Goal: Book appointment/travel/reservation

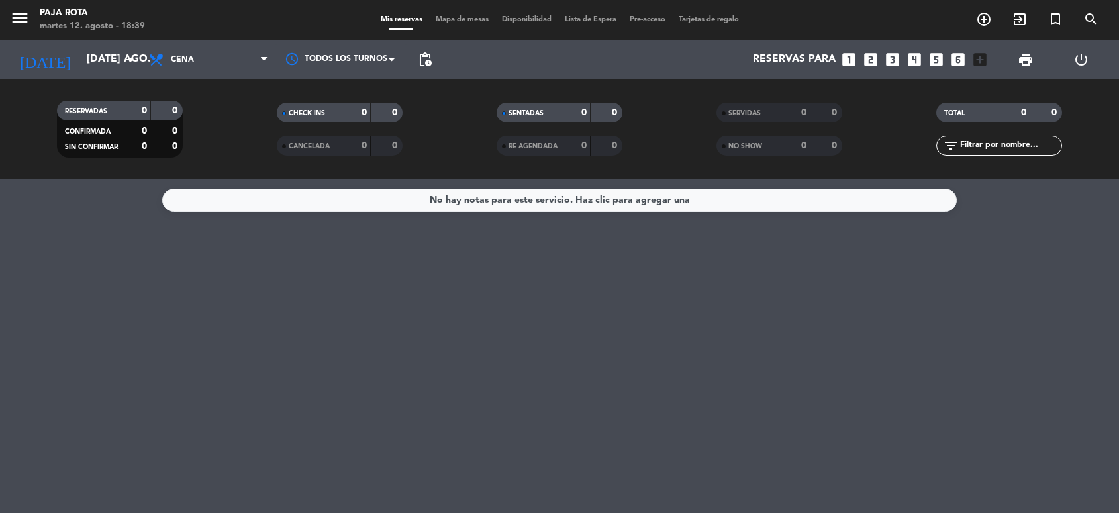
click at [954, 58] on icon "looks_6" at bounding box center [957, 59] width 17 height 17
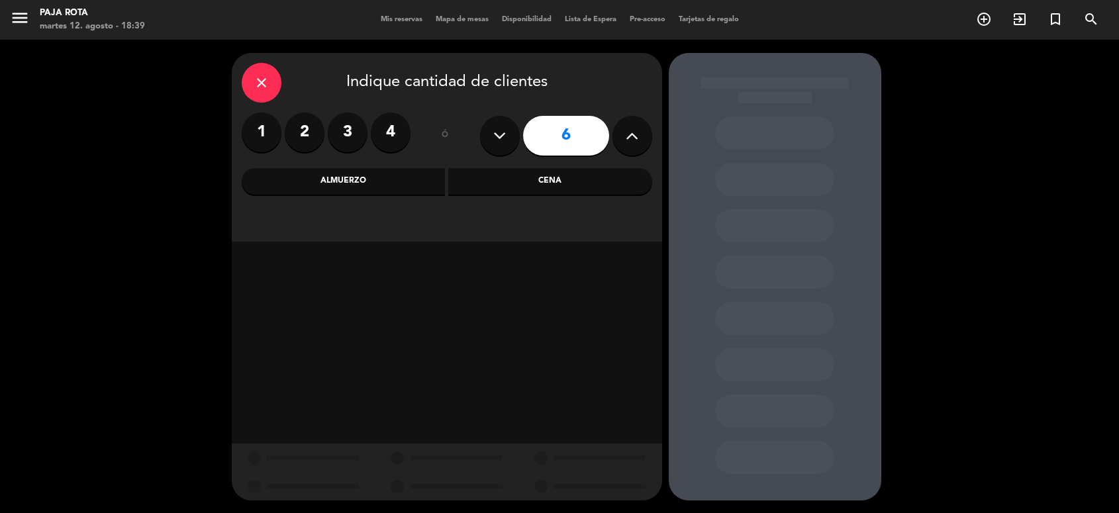
click at [614, 136] on button at bounding box center [632, 136] width 40 height 40
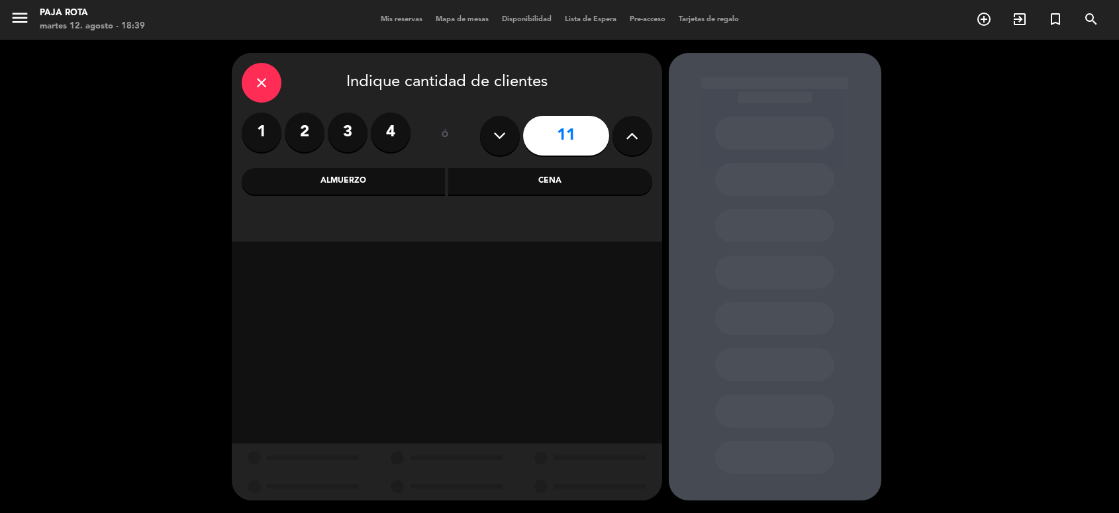
click at [614, 136] on button at bounding box center [632, 136] width 40 height 40
click at [616, 136] on button at bounding box center [632, 136] width 40 height 40
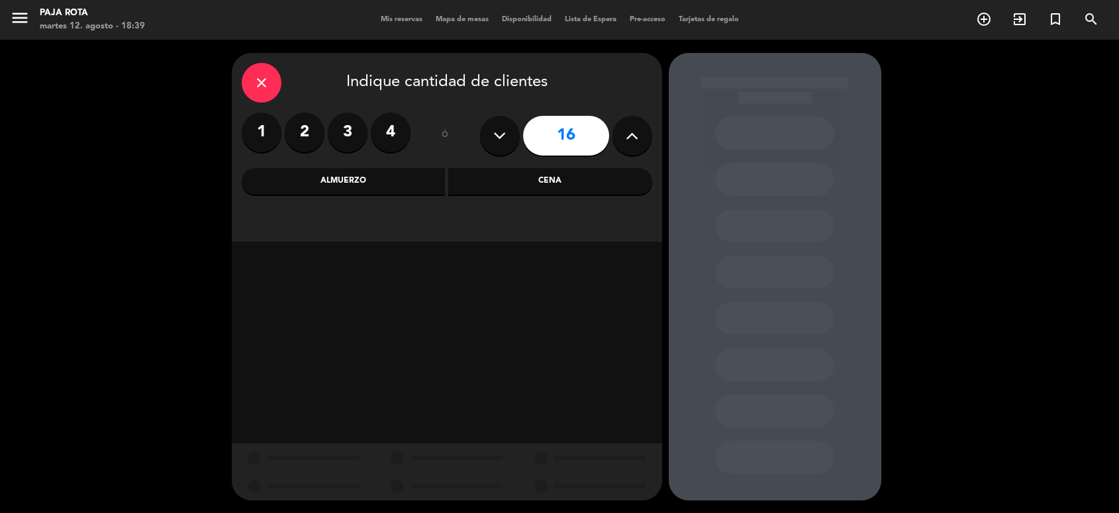
click at [616, 136] on button at bounding box center [632, 136] width 40 height 40
type input "20"
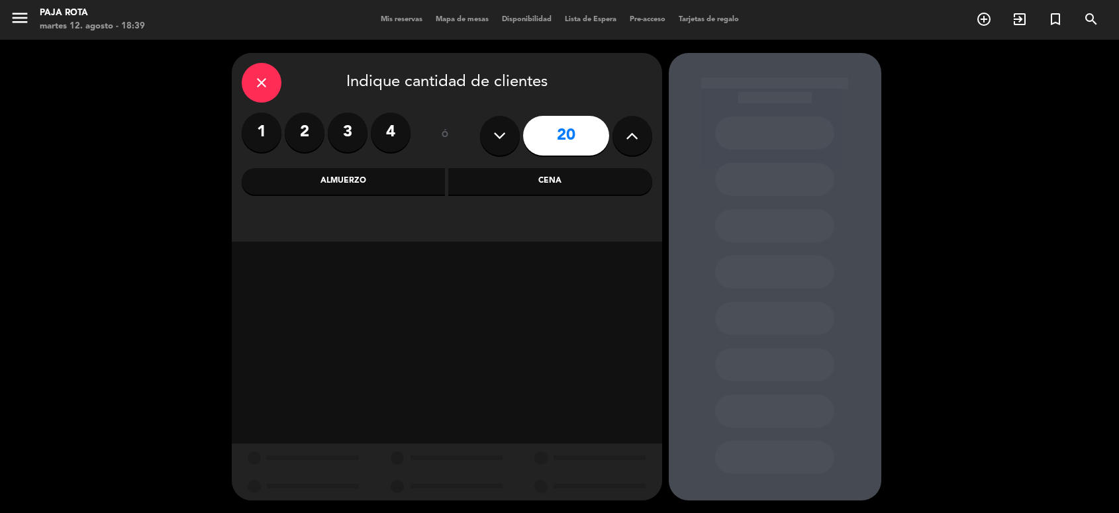
click at [514, 187] on div "Cena" at bounding box center [550, 181] width 204 height 26
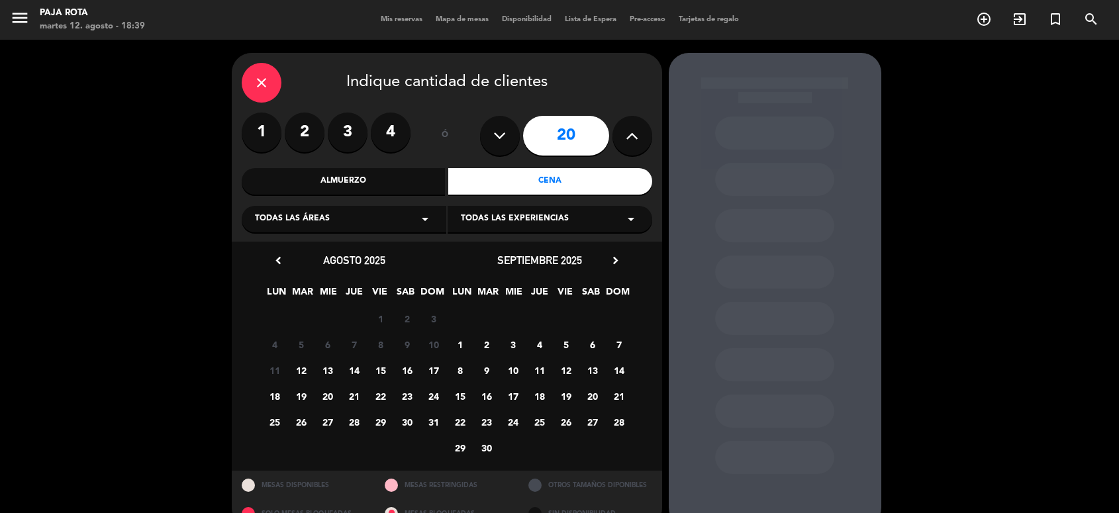
click at [511, 371] on span "10" at bounding box center [513, 370] width 22 height 22
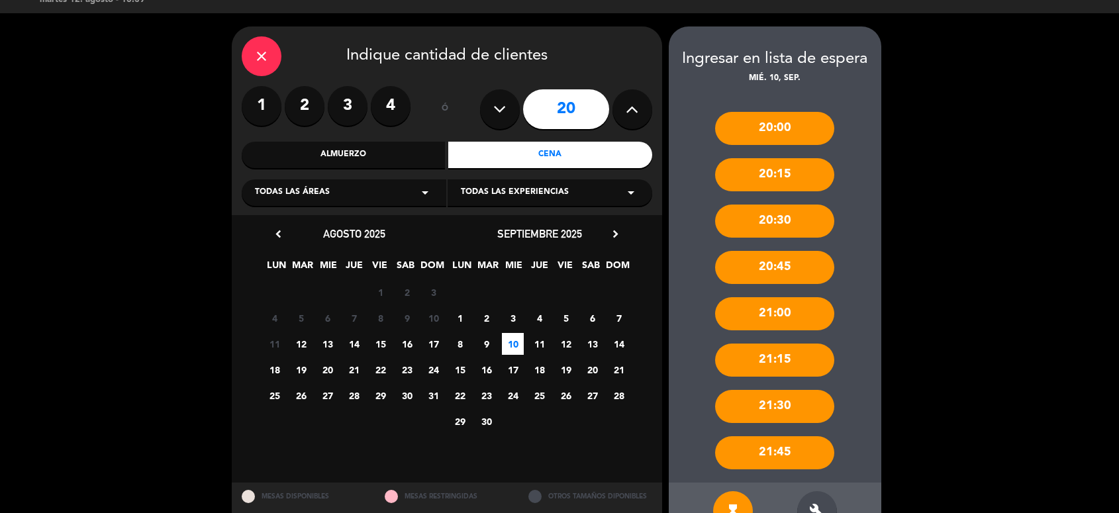
scroll to position [66, 0]
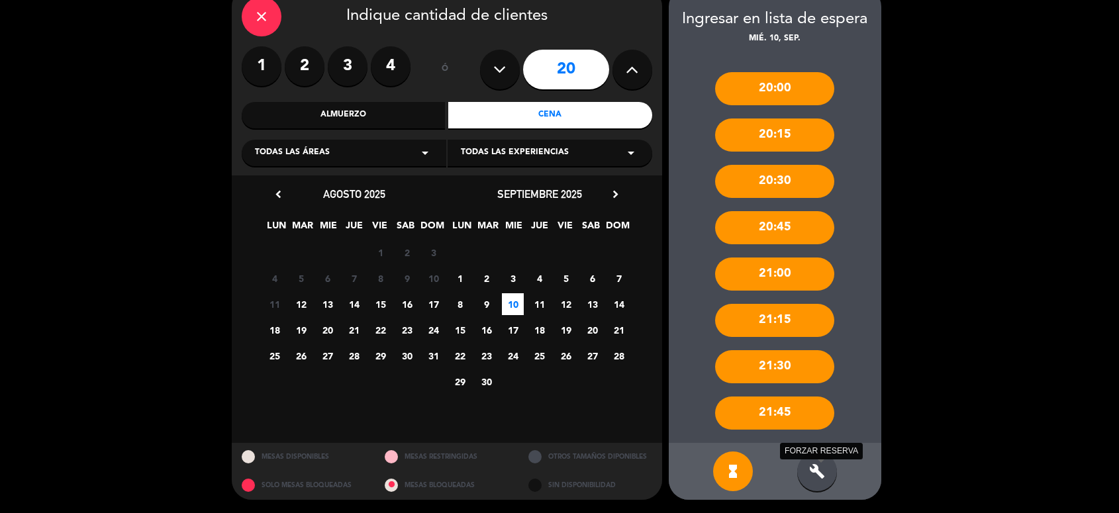
click at [822, 474] on icon "build" at bounding box center [817, 471] width 16 height 16
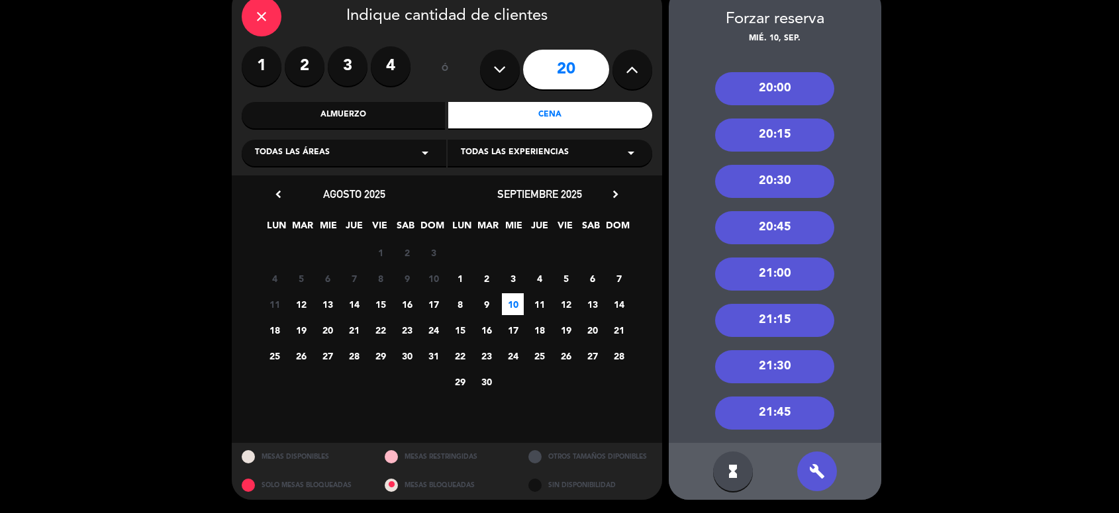
click at [747, 93] on div "20:00" at bounding box center [774, 88] width 119 height 33
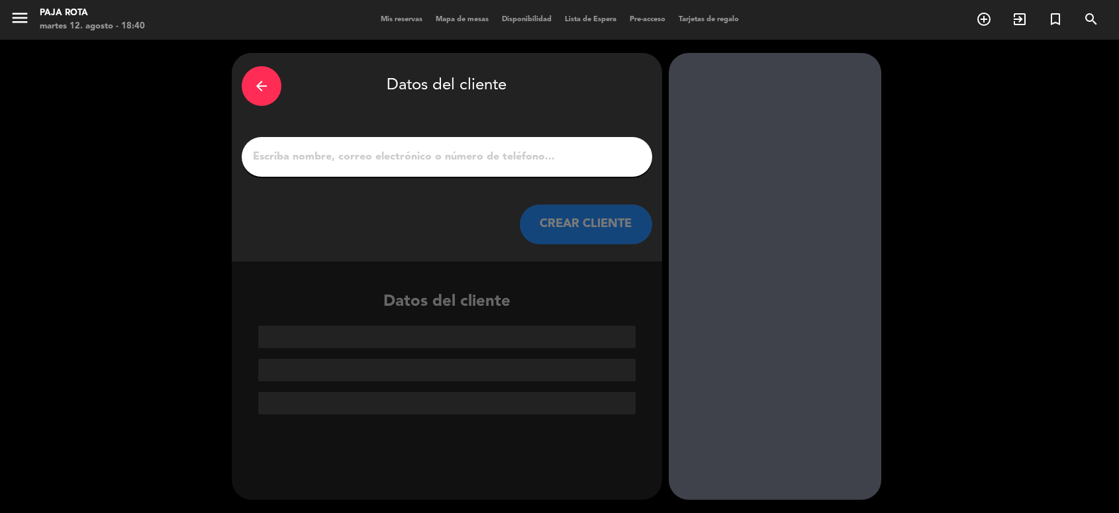
scroll to position [0, 0]
click at [432, 165] on input "1" at bounding box center [447, 157] width 391 height 19
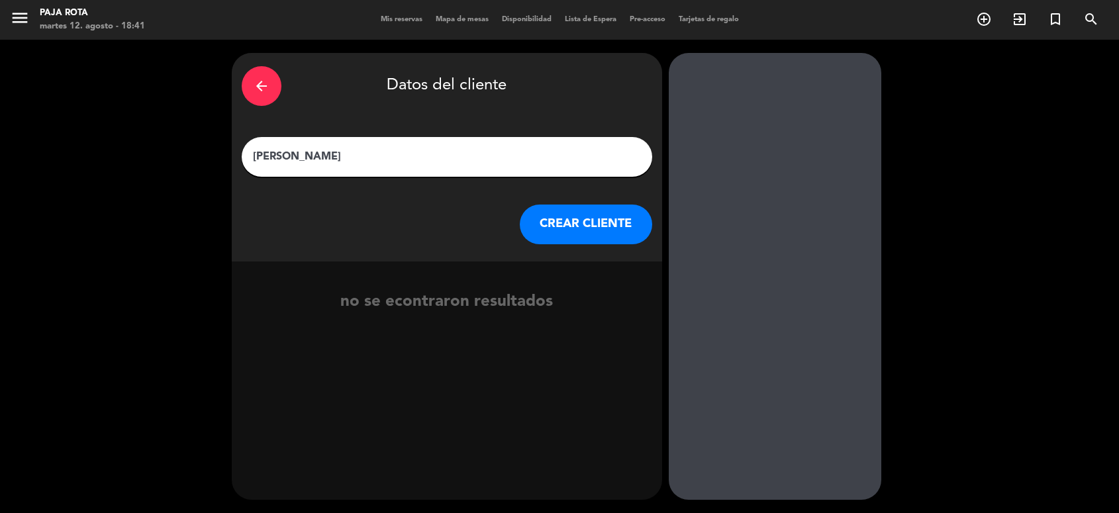
type input "[PERSON_NAME]"
click at [616, 229] on button "CREAR CLIENTE" at bounding box center [586, 225] width 132 height 40
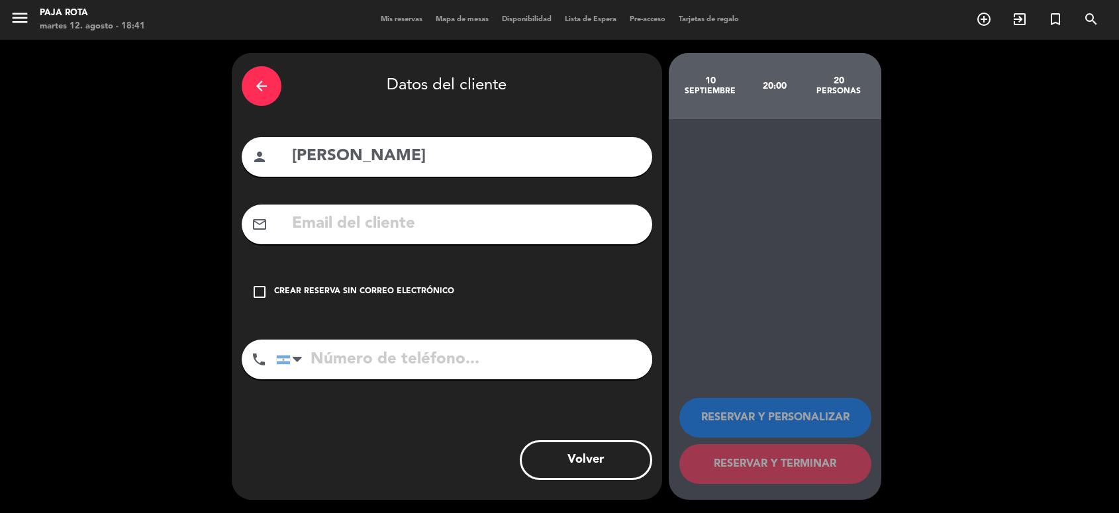
click at [346, 226] on input "text" at bounding box center [466, 223] width 351 height 27
click at [453, 229] on input "aprendeacreser2770" at bounding box center [466, 223] width 351 height 27
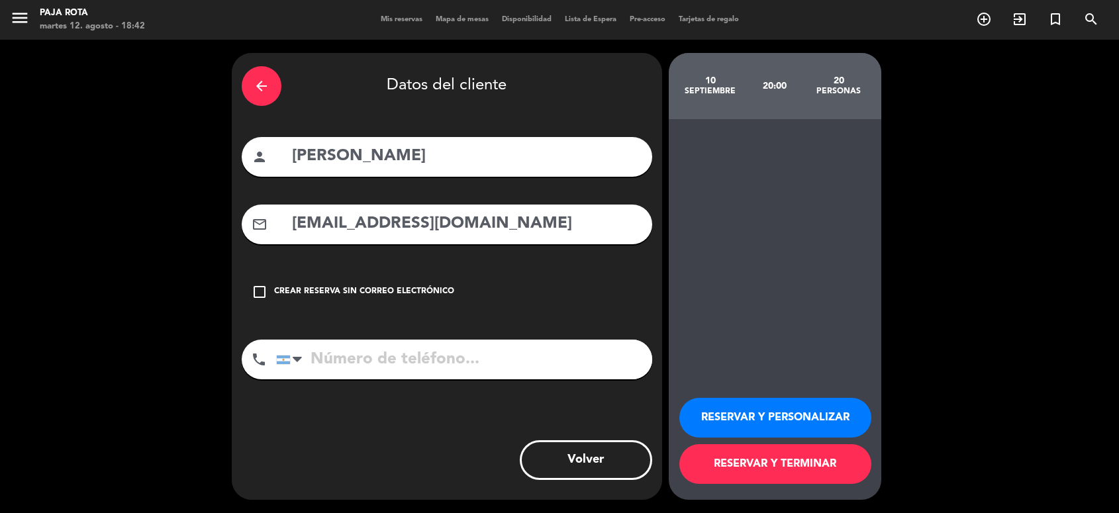
type input "[EMAIL_ADDRESS][DOMAIN_NAME]"
click at [329, 355] on input "tel" at bounding box center [464, 360] width 376 height 40
type input "1163072848"
click at [763, 414] on button "RESERVAR Y PERSONALIZAR" at bounding box center [775, 418] width 192 height 40
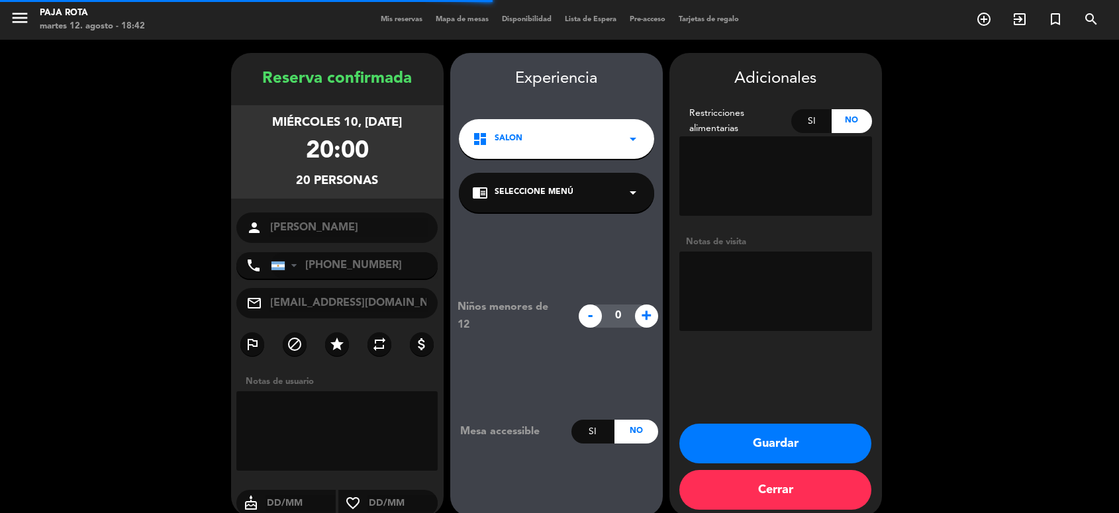
scroll to position [17, 0]
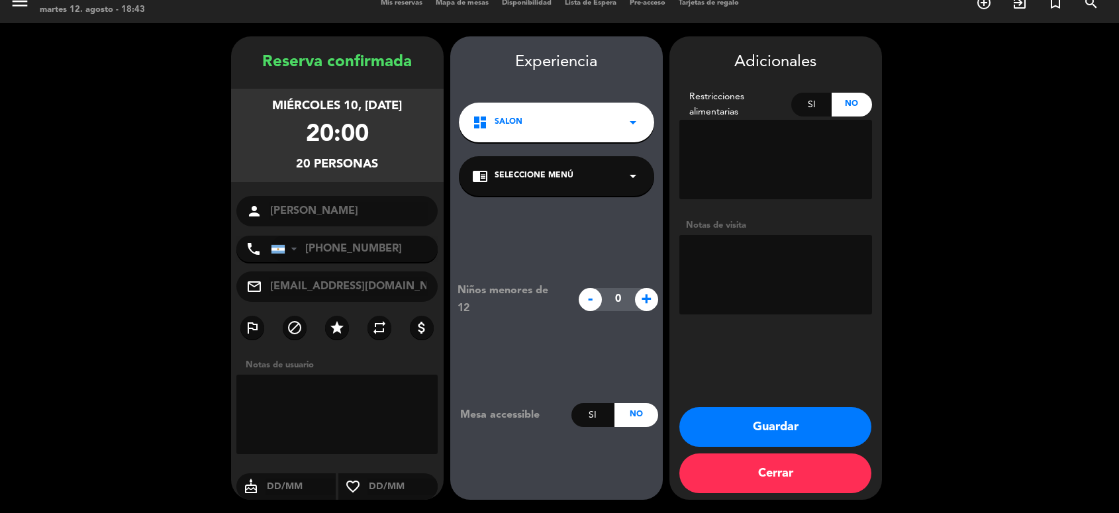
click at [749, 247] on textarea at bounding box center [775, 274] width 193 height 79
click at [730, 414] on button "Guardar" at bounding box center [775, 427] width 192 height 40
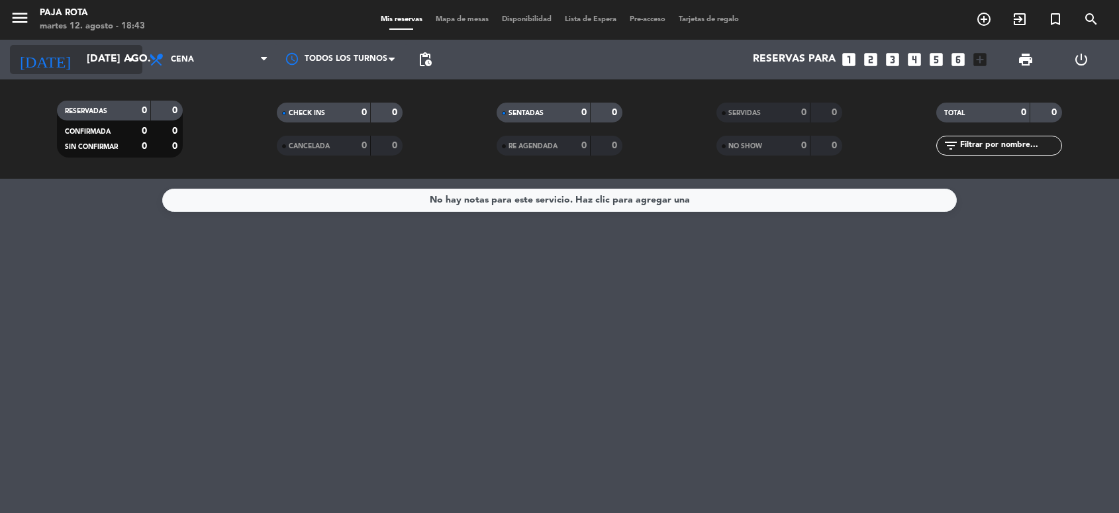
click at [94, 64] on input "[DATE] ago." at bounding box center [150, 59] width 140 height 25
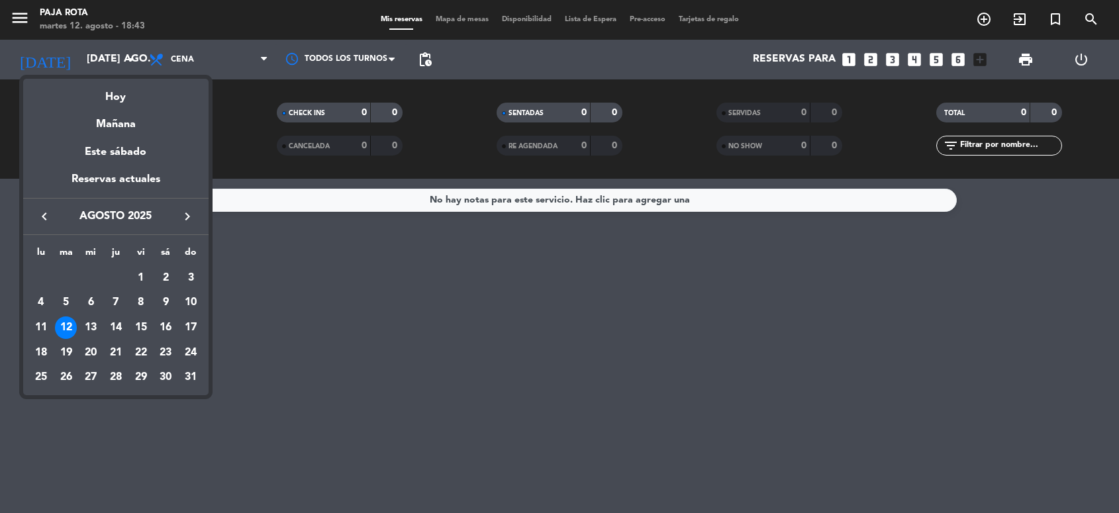
click at [185, 220] on icon "keyboard_arrow_right" at bounding box center [187, 217] width 16 height 16
click at [87, 326] on div "10" at bounding box center [90, 327] width 23 height 23
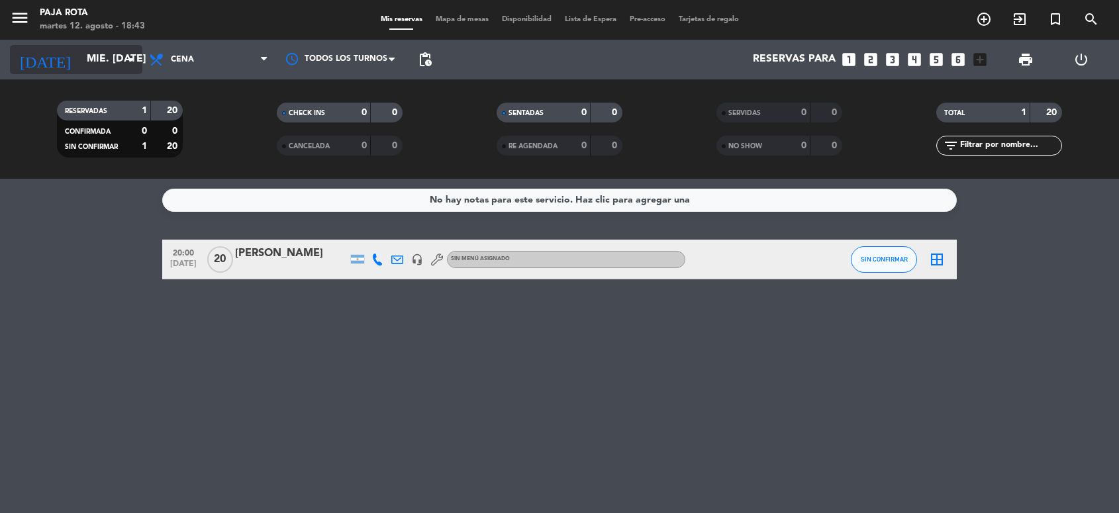
click at [129, 62] on icon "arrow_drop_down" at bounding box center [131, 60] width 16 height 16
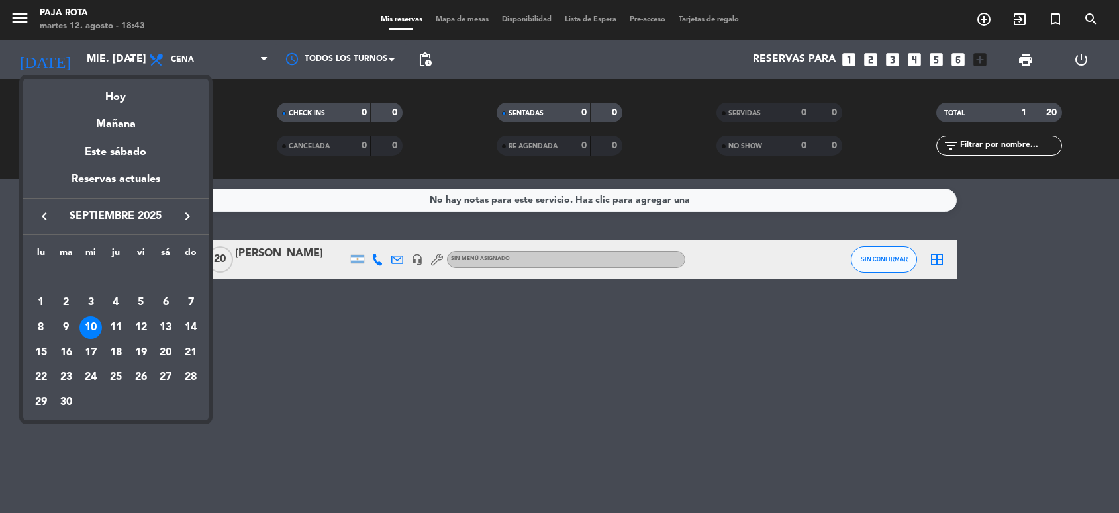
click at [47, 217] on icon "keyboard_arrow_left" at bounding box center [44, 217] width 16 height 16
click at [70, 318] on div "12" at bounding box center [66, 327] width 23 height 23
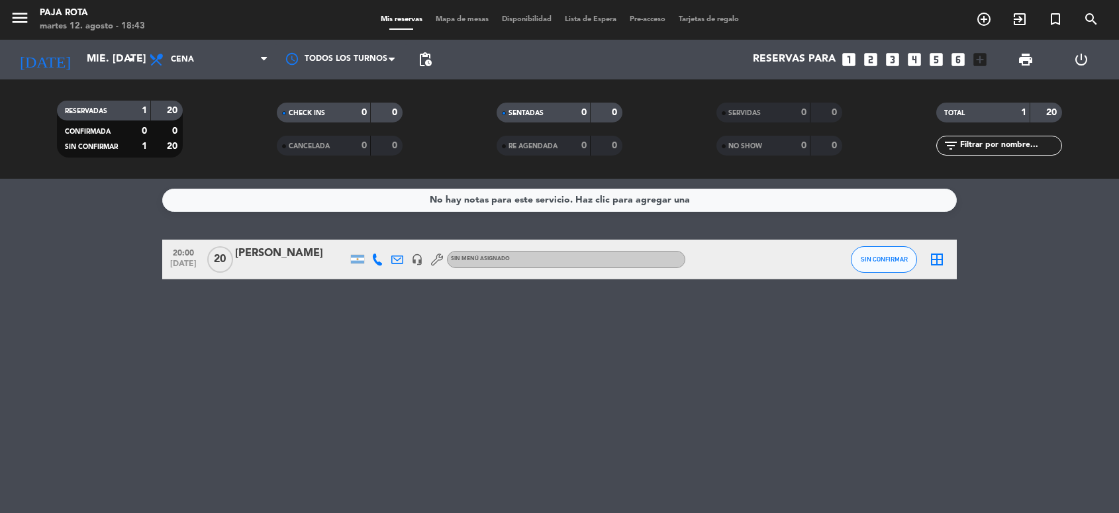
type input "[DATE] ago."
